Goal: Complete application form

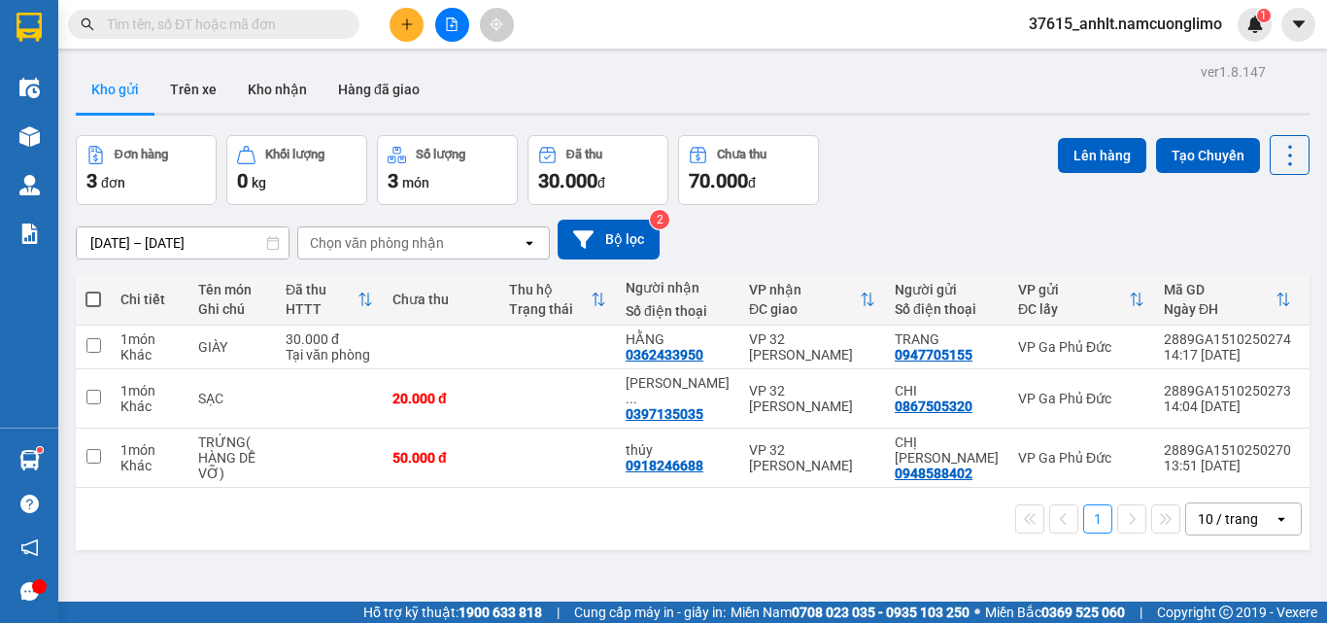
click at [408, 23] on icon "plus" at bounding box center [407, 24] width 14 height 14
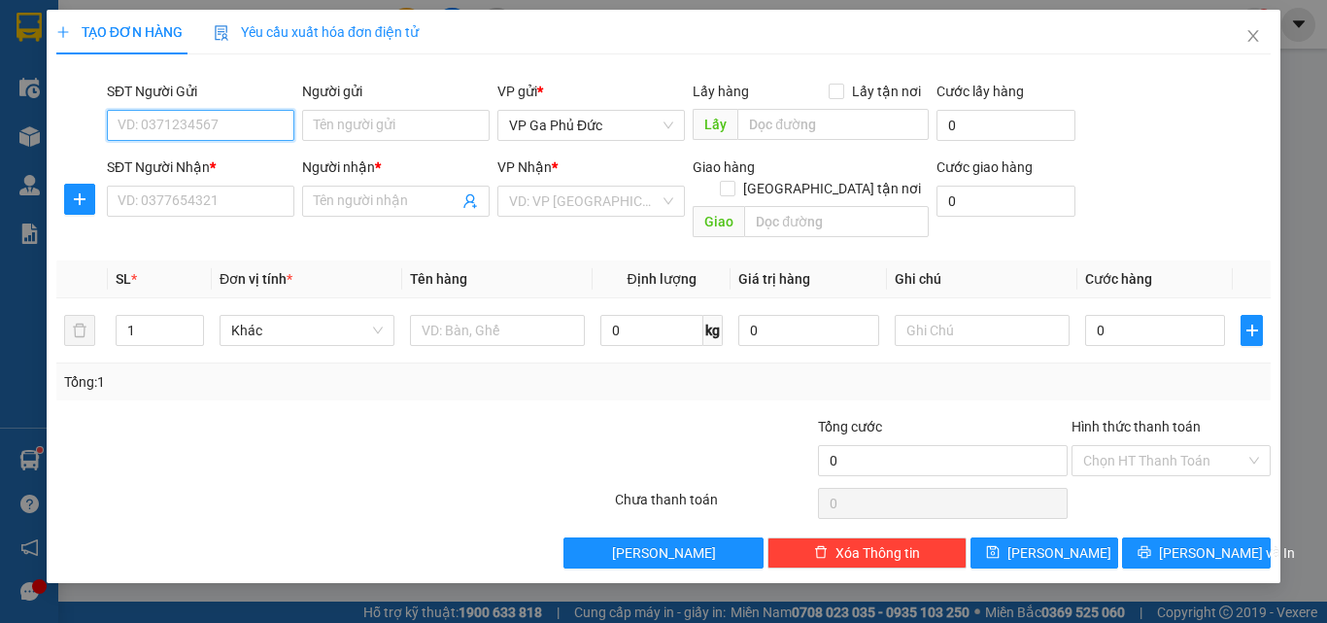
click at [194, 127] on input "SĐT Người Gửi" at bounding box center [200, 125] width 187 height 31
click at [153, 170] on div "0964899992 - OANH" at bounding box center [201, 163] width 164 height 21
type input "0964899992"
type input "OANH"
type input "0964899992"
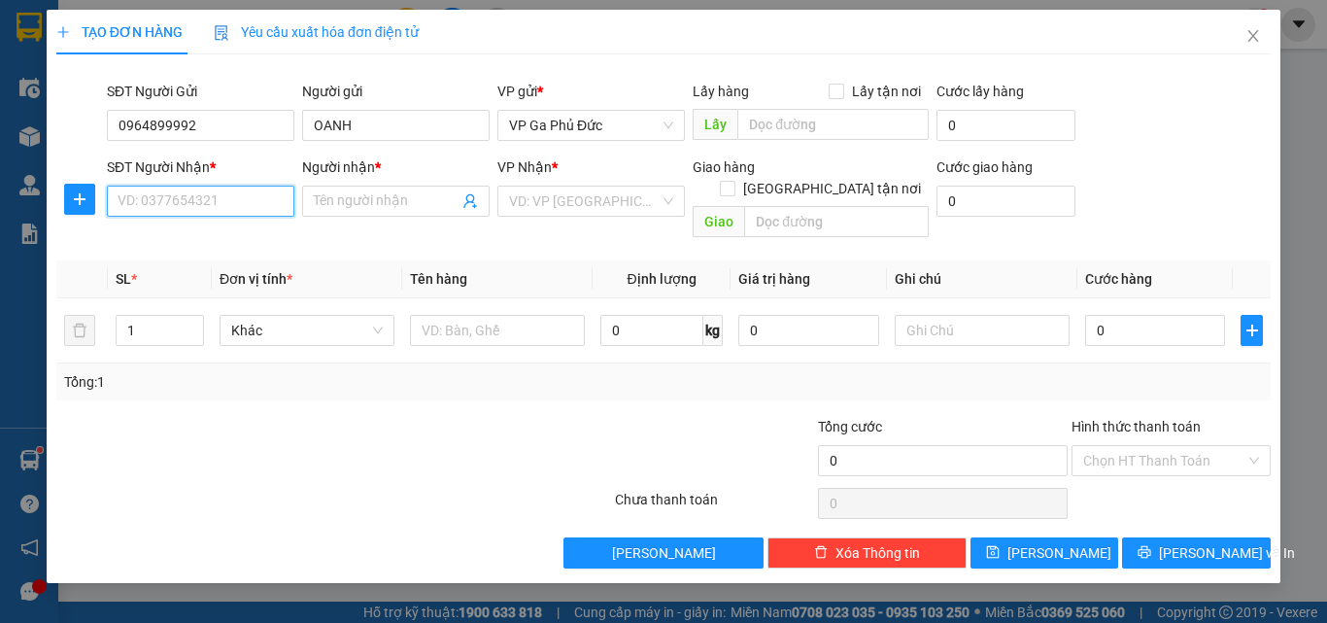
click at [174, 197] on input "SĐT Người Nhận *" at bounding box center [200, 201] width 187 height 31
click at [206, 243] on div "0904905089 - QUYỀN" at bounding box center [201, 239] width 164 height 21
type input "0904905089"
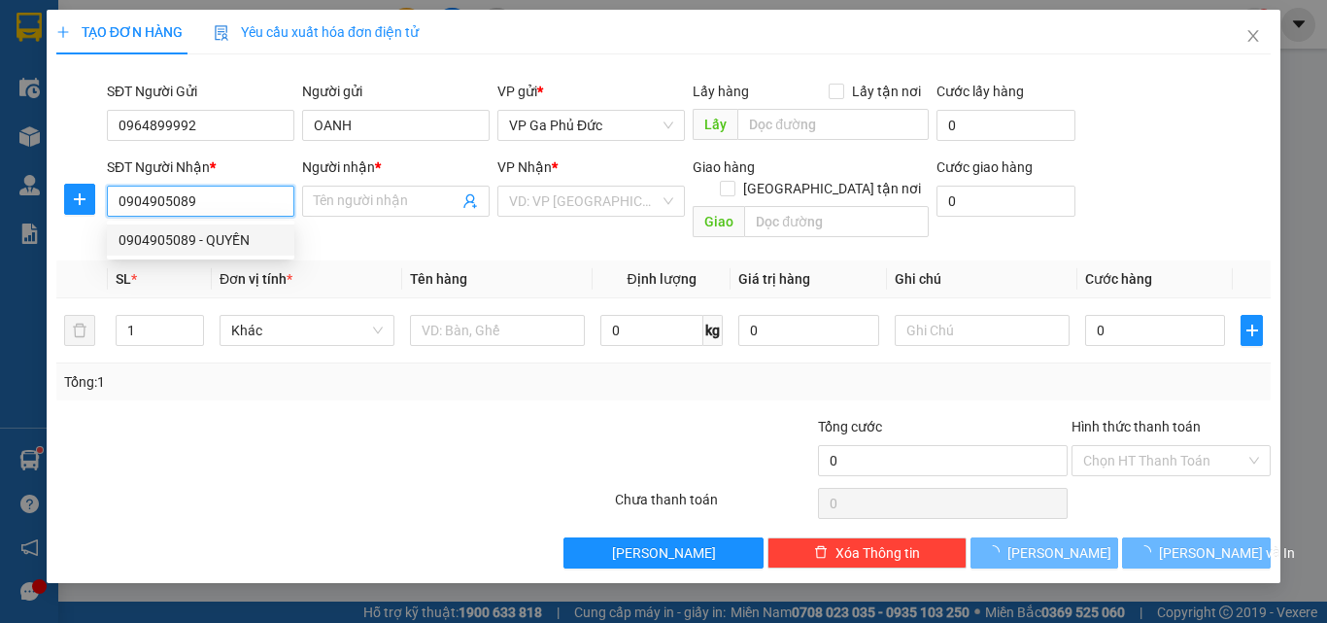
type input "QUYỀN"
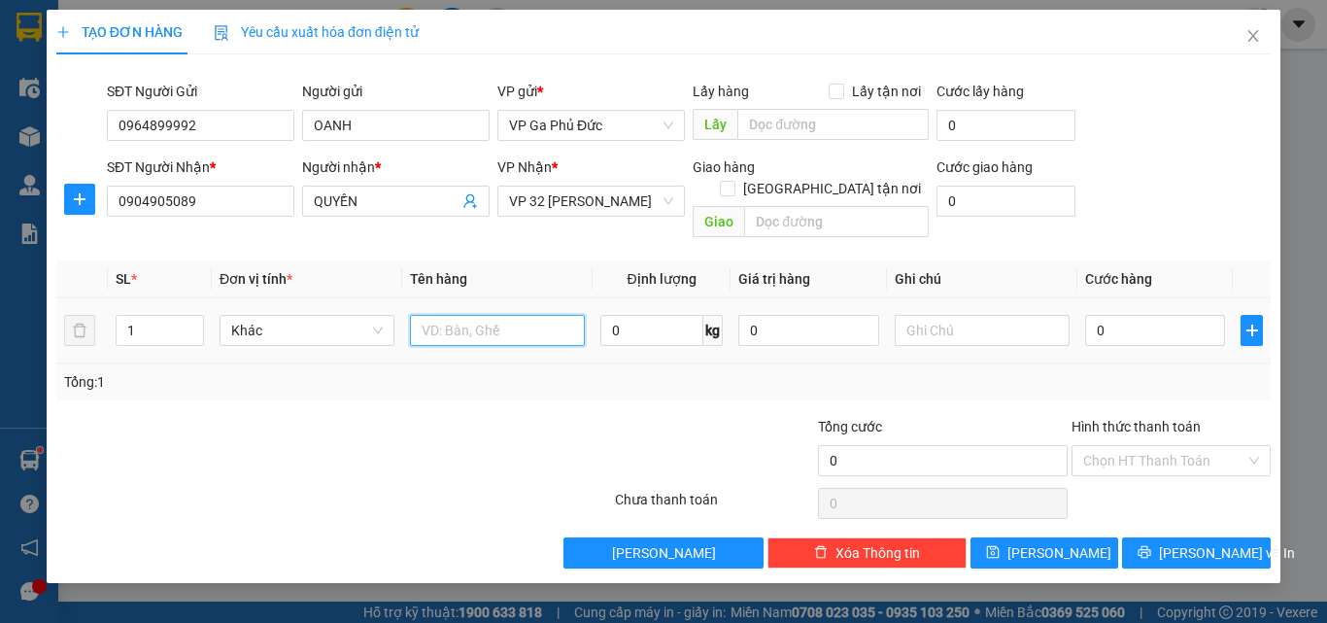
click at [488, 320] on input "text" at bounding box center [497, 330] width 175 height 31
type input "BÔNG"
drag, startPoint x: 1161, startPoint y: 317, endPoint x: 1149, endPoint y: 312, distance: 12.6
click at [1161, 315] on input "0" at bounding box center [1155, 330] width 140 height 31
type input "6"
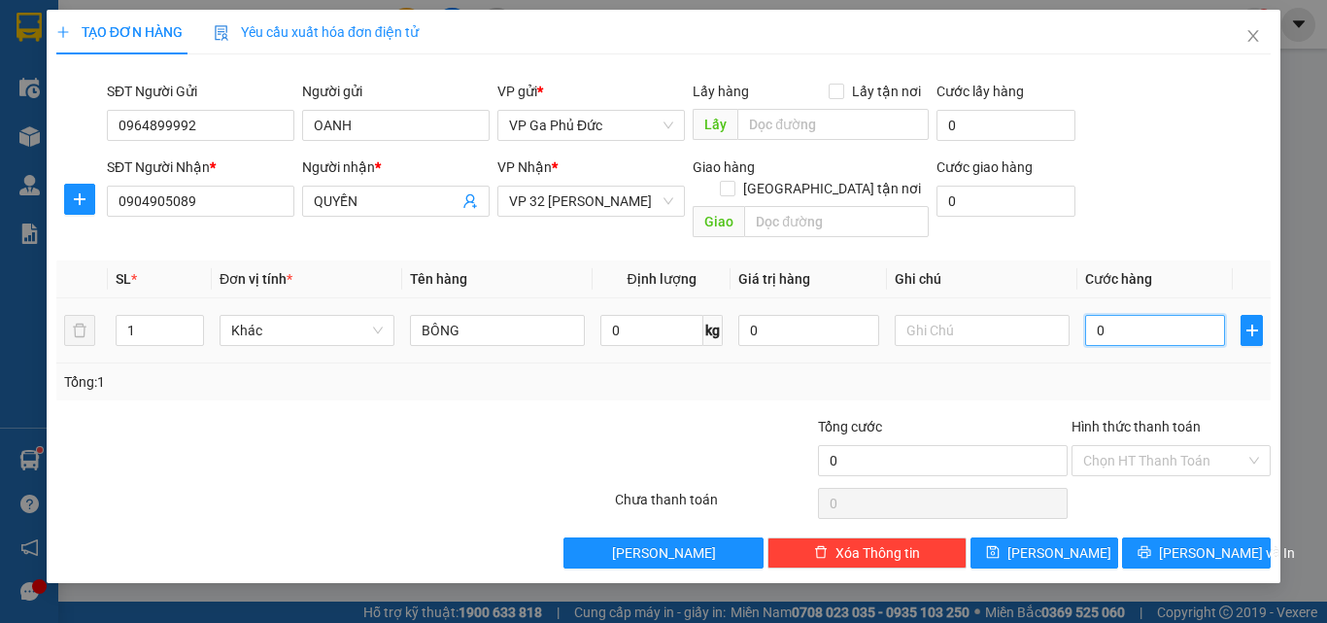
type input "6"
type input "60"
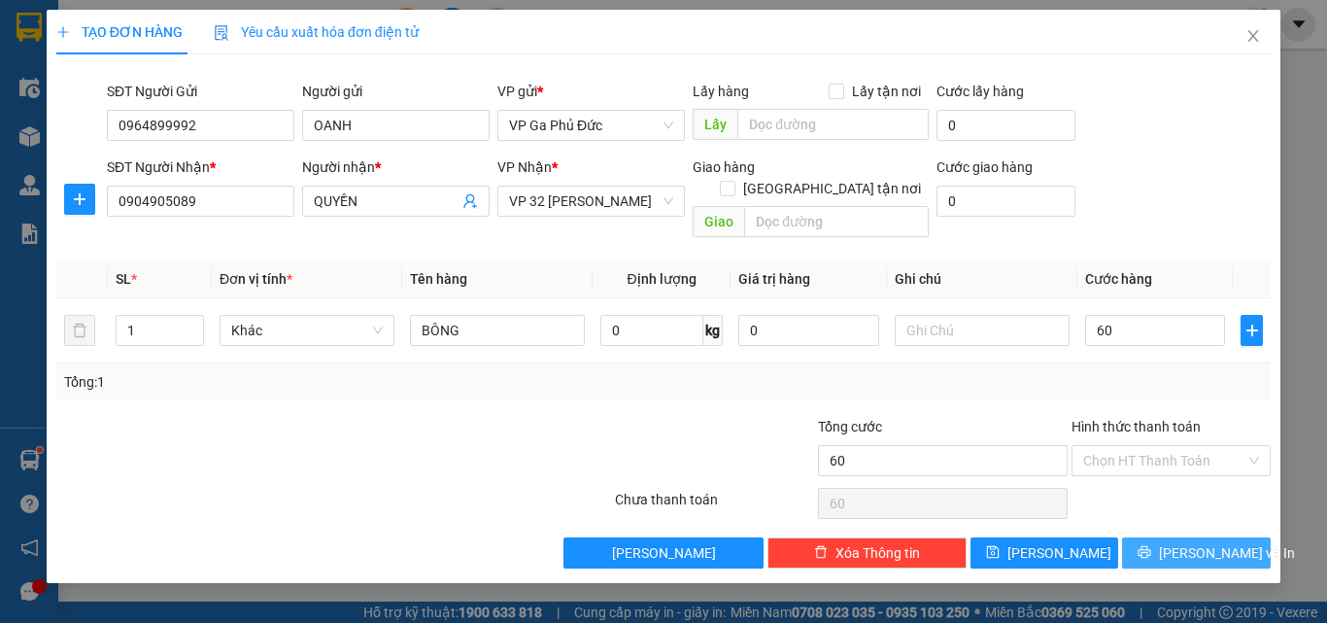
type input "60.000"
drag, startPoint x: 1253, startPoint y: 533, endPoint x: 1269, endPoint y: 529, distance: 16.0
click at [1255, 537] on button "[PERSON_NAME] và In" at bounding box center [1196, 552] width 149 height 31
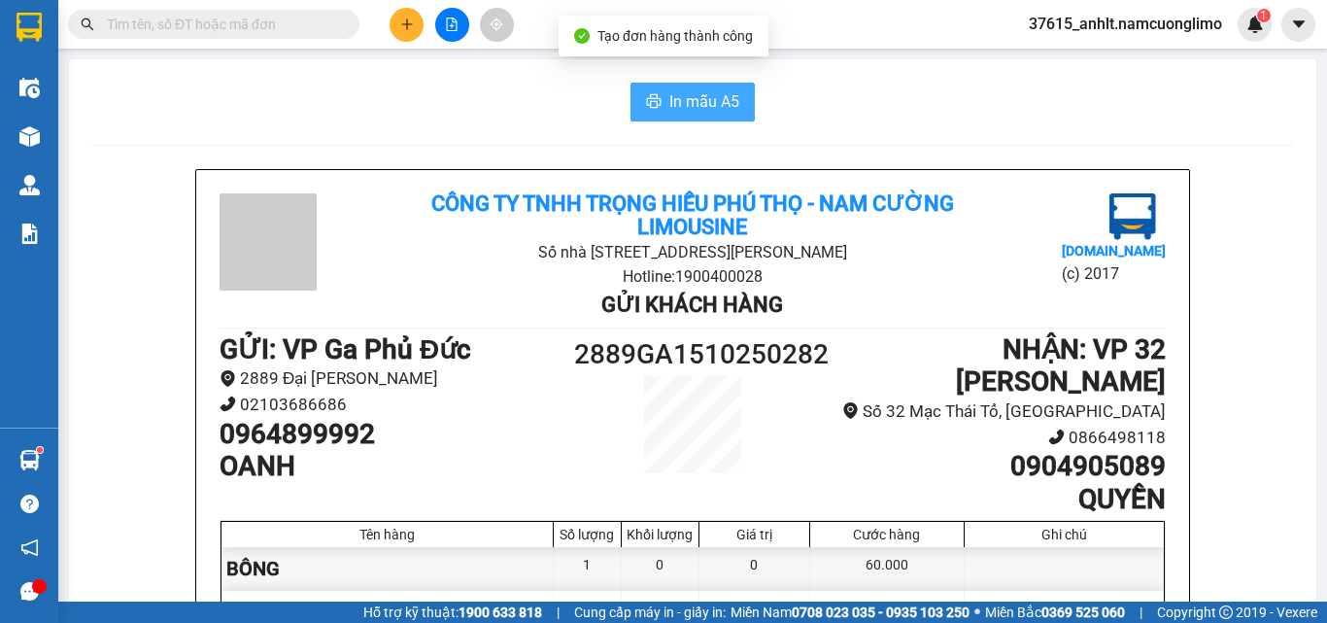
drag, startPoint x: 695, startPoint y: 109, endPoint x: 677, endPoint y: 100, distance: 19.5
click at [692, 106] on span "In mẫu A5" at bounding box center [704, 101] width 70 height 24
